Goal: Navigation & Orientation: Find specific page/section

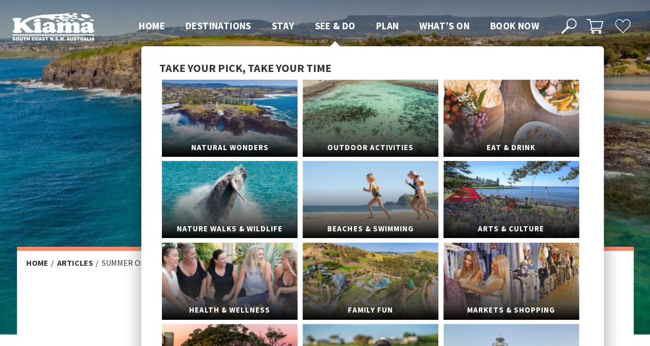
click at [328, 28] on span "See & Do" at bounding box center [334, 26] width 41 height 12
